Goal: Information Seeking & Learning: Learn about a topic

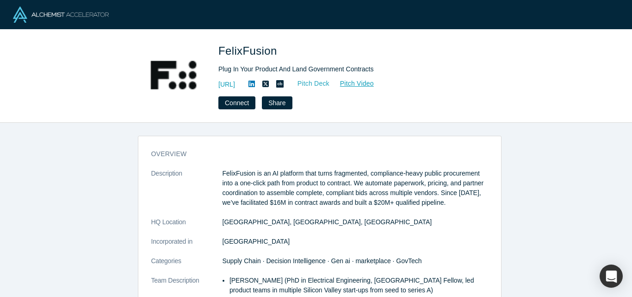
click at [330, 81] on link "Pitch Deck" at bounding box center [308, 83] width 43 height 11
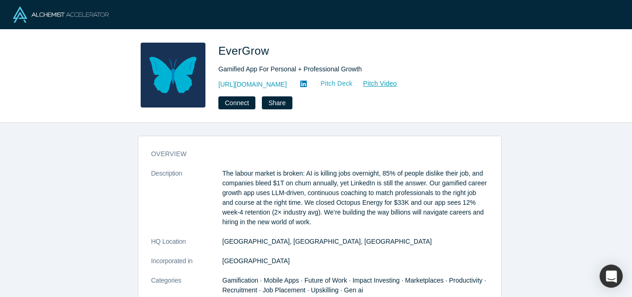
click at [353, 83] on link "Pitch Deck" at bounding box center [331, 83] width 43 height 11
click at [235, 103] on button "Connect" at bounding box center [236, 102] width 37 height 13
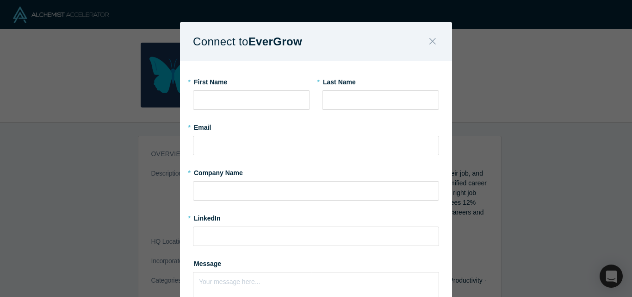
click at [429, 42] on icon "Close" at bounding box center [432, 41] width 6 height 10
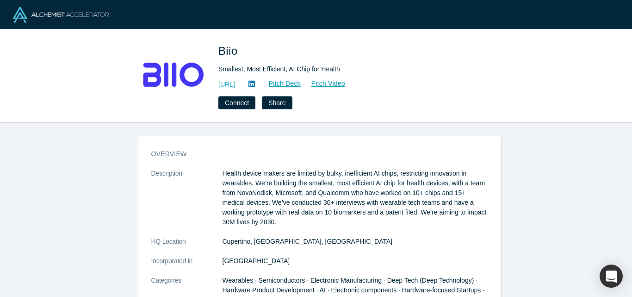
drag, startPoint x: 241, startPoint y: 101, endPoint x: 270, endPoint y: 145, distance: 52.7
click at [270, 145] on div "Biio Smallest, Most Efficient, AI Chip for Health [URL] Pitch Deck Pitch Video …" at bounding box center [316, 148] width 632 height 297
click at [301, 84] on link "Pitch Deck" at bounding box center [280, 83] width 43 height 11
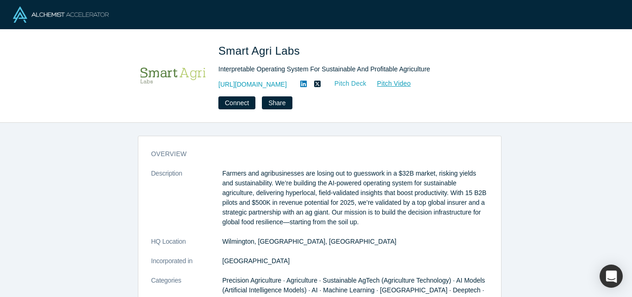
click at [358, 81] on link "Pitch Deck" at bounding box center [345, 83] width 43 height 11
